Goal: Information Seeking & Learning: Learn about a topic

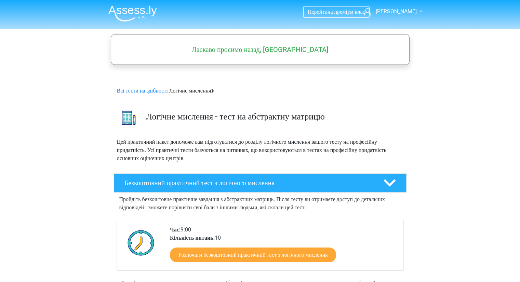
click at [125, 13] on img at bounding box center [132, 13] width 49 height 16
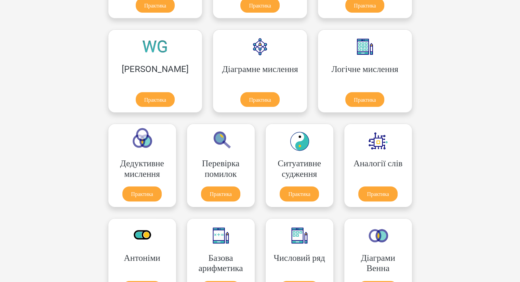
scroll to position [205, 0]
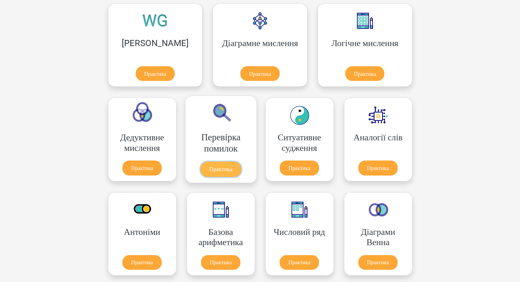
click at [241, 162] on link "Практика" at bounding box center [220, 169] width 41 height 15
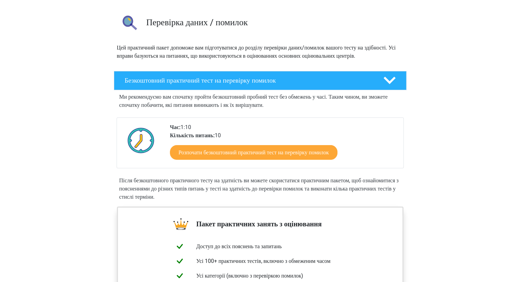
scroll to position [34, 0]
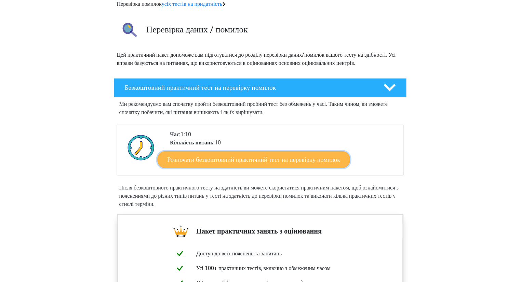
click at [239, 163] on font "Розпочати безкоштовний практичний тест на перевірку помилок" at bounding box center [253, 160] width 173 height 8
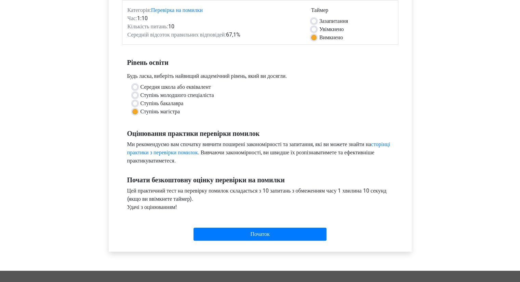
scroll to position [137, 0]
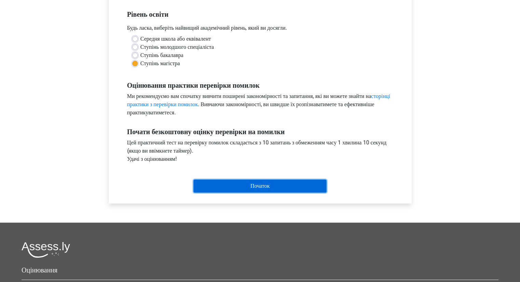
click at [235, 187] on input "Початок" at bounding box center [260, 186] width 133 height 13
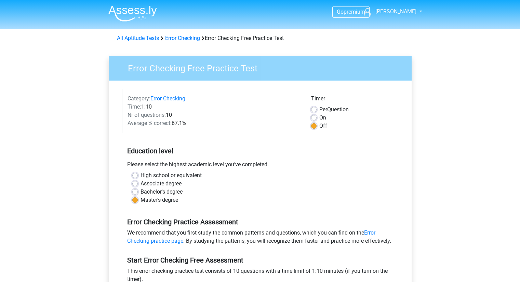
scroll to position [137, 0]
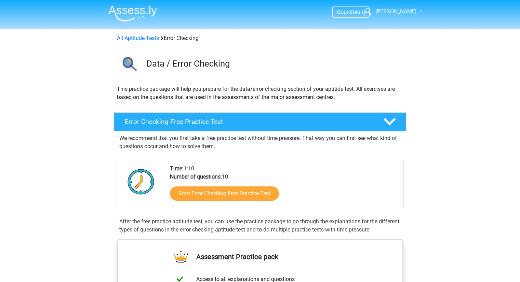
scroll to position [34, 0]
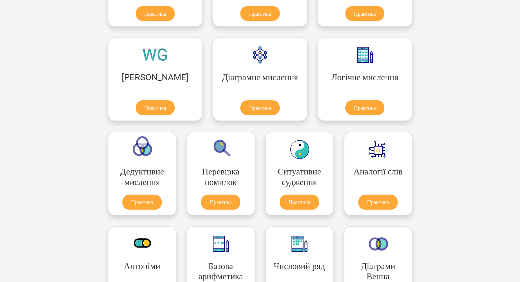
scroll to position [137, 0]
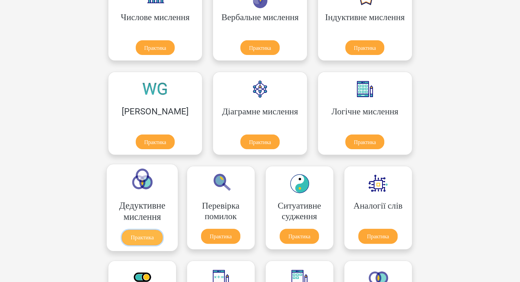
click at [162, 230] on link "Практика" at bounding box center [141, 237] width 41 height 15
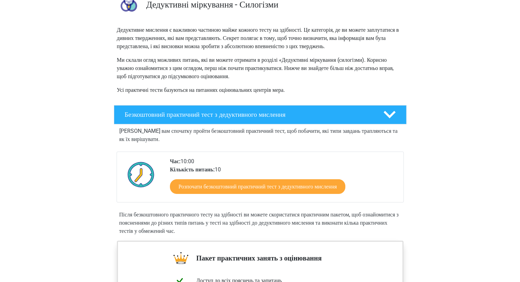
scroll to position [103, 0]
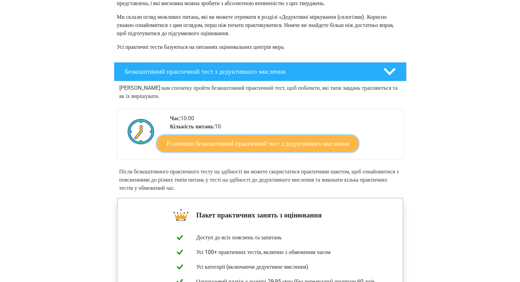
click at [227, 147] on font "Розпочати безкоштовний практичний тест з дедуктивного мислення" at bounding box center [258, 144] width 182 height 8
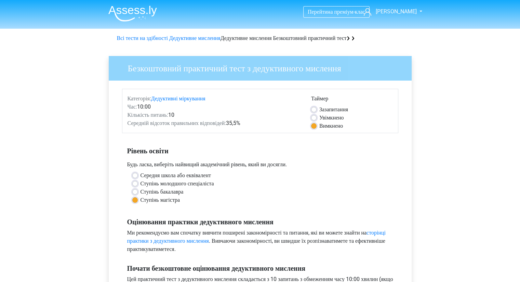
scroll to position [205, 0]
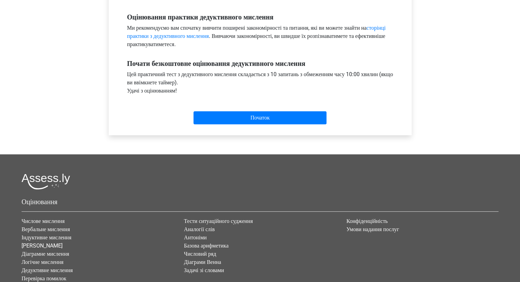
click at [245, 125] on div "Початок" at bounding box center [260, 112] width 276 height 29
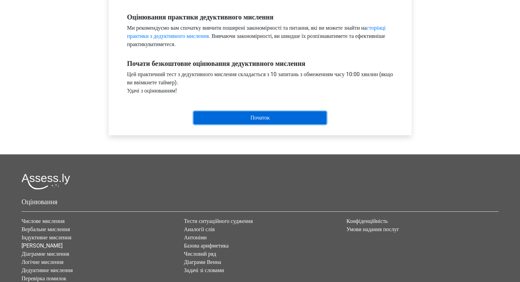
click at [249, 122] on input "Початок" at bounding box center [260, 117] width 133 height 13
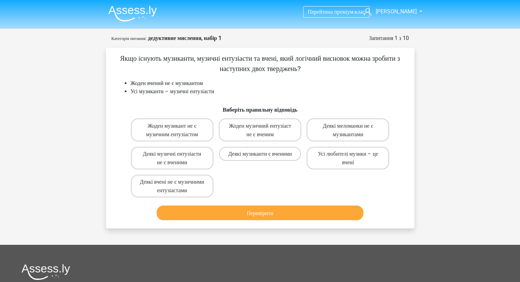
drag, startPoint x: 486, startPoint y: 0, endPoint x: 49, endPoint y: 1, distance: 436.7
click at [53, 50] on div "Перейти на преміум-клас [PERSON_NAME] [EMAIL_ADDRESS][DOMAIN_NAME]" at bounding box center [260, 213] width 520 height 426
drag, startPoint x: 49, startPoint y: 1, endPoint x: 483, endPoint y: 153, distance: 459.9
click at [483, 153] on div "Перейти на преміум-клас [PERSON_NAME] [EMAIL_ADDRESS][DOMAIN_NAME]" at bounding box center [260, 213] width 520 height 426
